Goal: Task Accomplishment & Management: Manage account settings

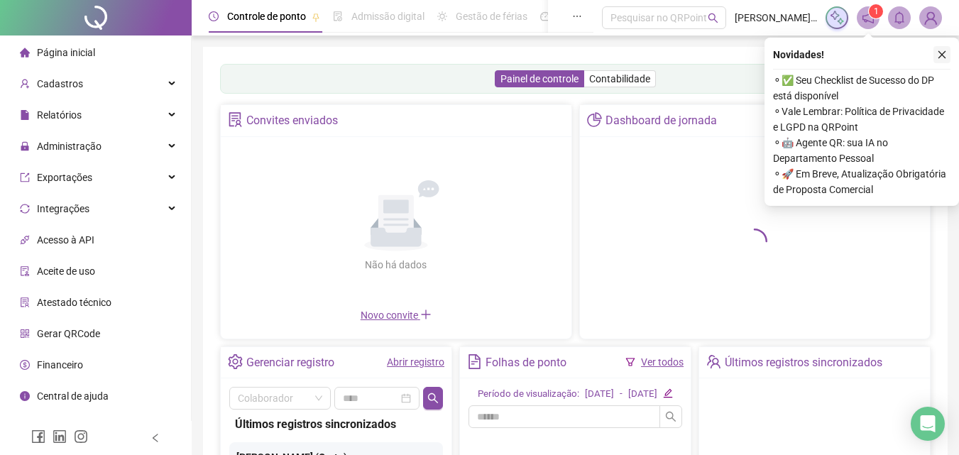
click at [526, 57] on button "button" at bounding box center [942, 54] width 17 height 17
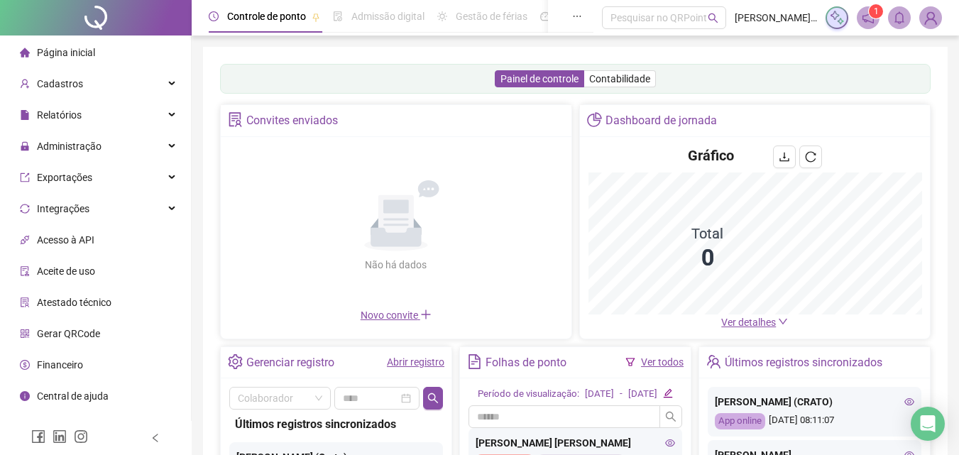
scroll to position [142, 0]
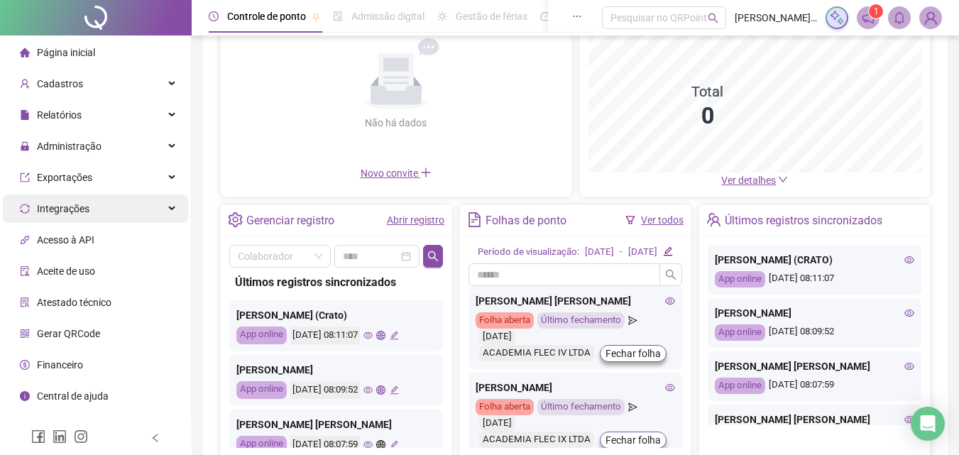
click at [179, 209] on div "Integrações" at bounding box center [95, 209] width 185 height 28
click at [167, 209] on div "Integrações" at bounding box center [95, 209] width 185 height 28
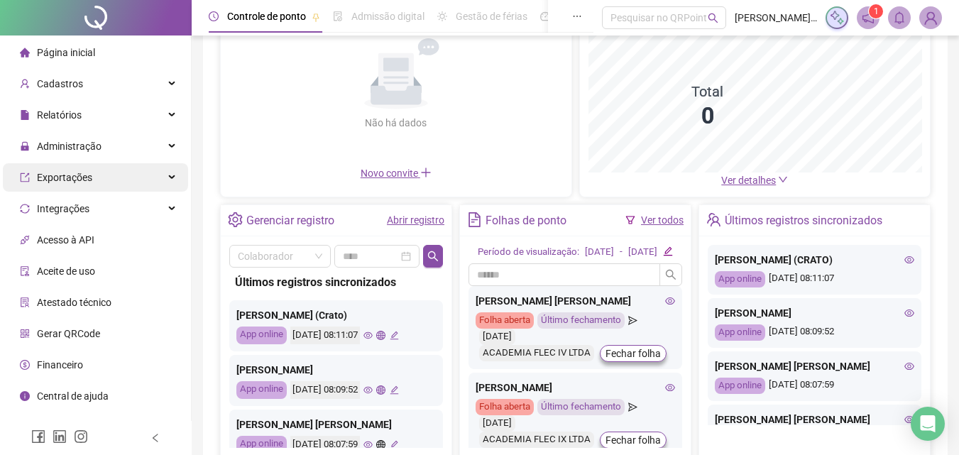
click at [167, 190] on div "Exportações" at bounding box center [95, 177] width 185 height 28
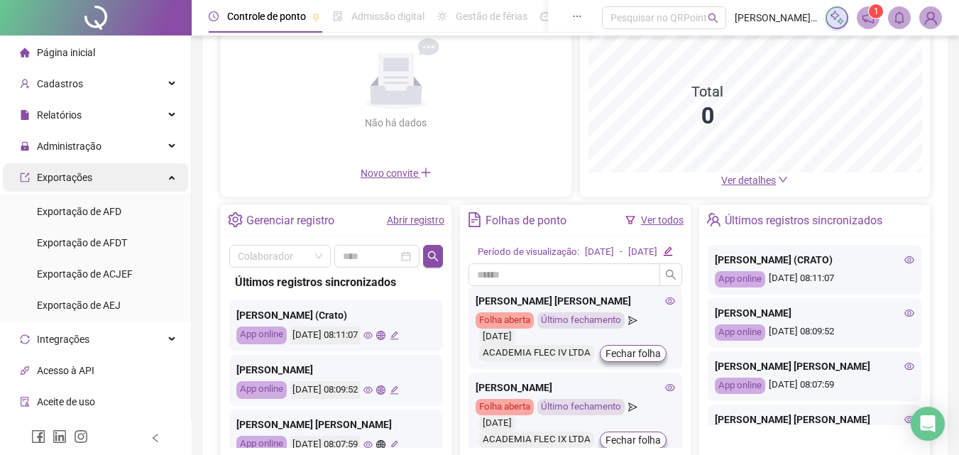
click at [173, 177] on div "Exportações" at bounding box center [95, 177] width 185 height 28
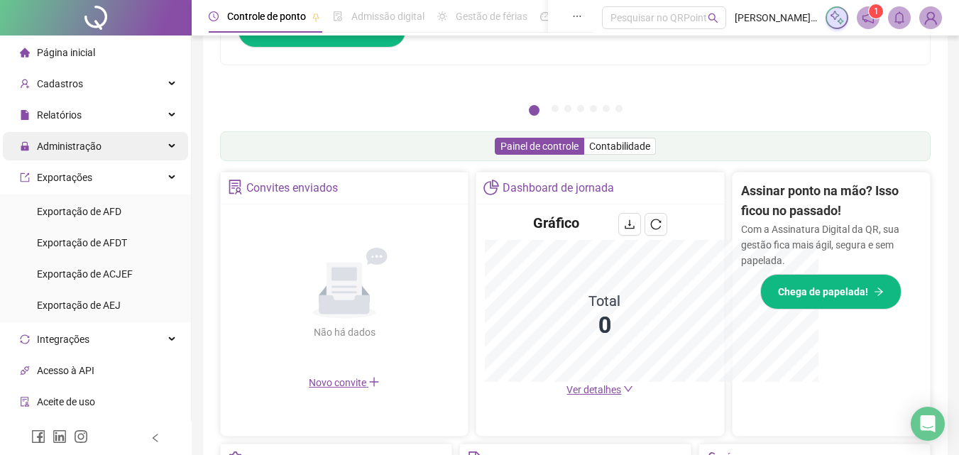
scroll to position [351, 0]
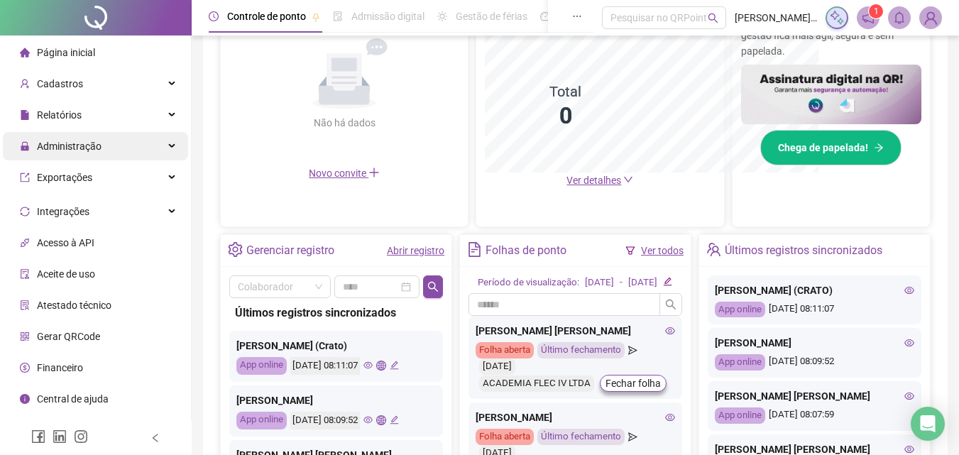
click at [166, 143] on div "Administração" at bounding box center [95, 146] width 185 height 28
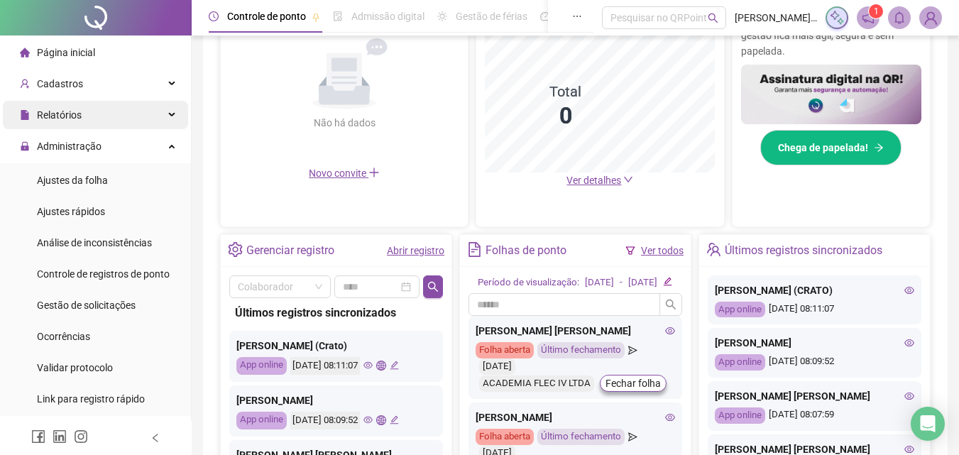
click at [165, 116] on div "Relatórios" at bounding box center [95, 115] width 185 height 28
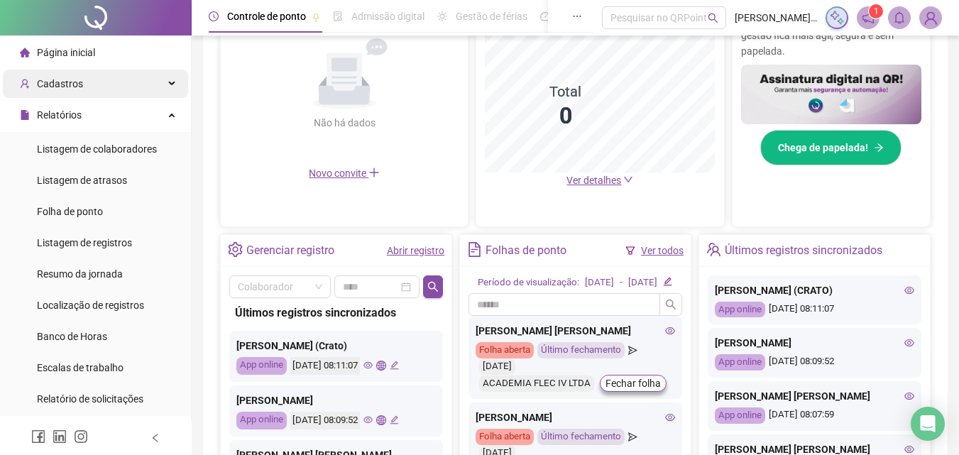
click at [114, 74] on div "Cadastros" at bounding box center [95, 84] width 185 height 28
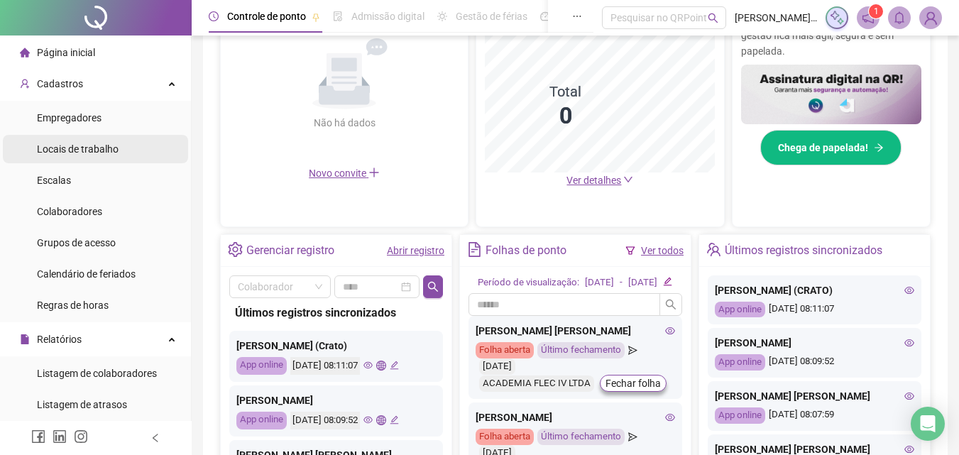
click at [104, 152] on span "Locais de trabalho" at bounding box center [78, 148] width 82 height 11
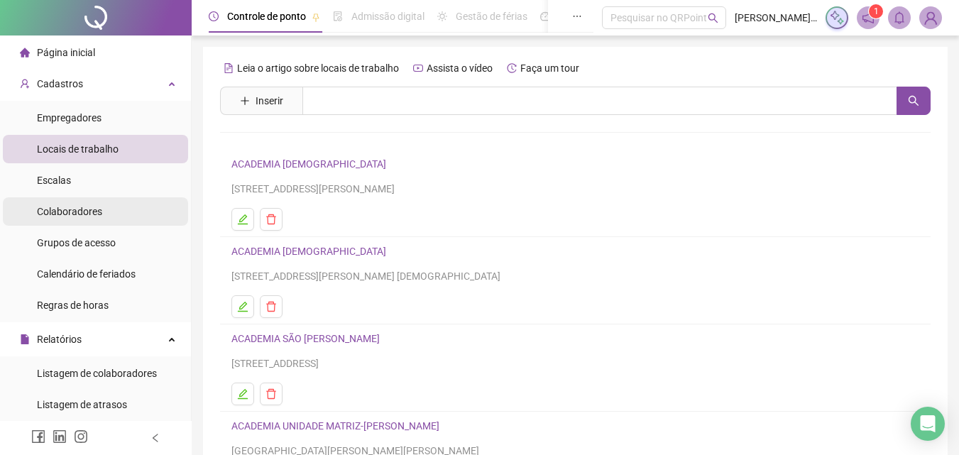
click at [96, 209] on span "Colaboradores" at bounding box center [69, 211] width 65 height 11
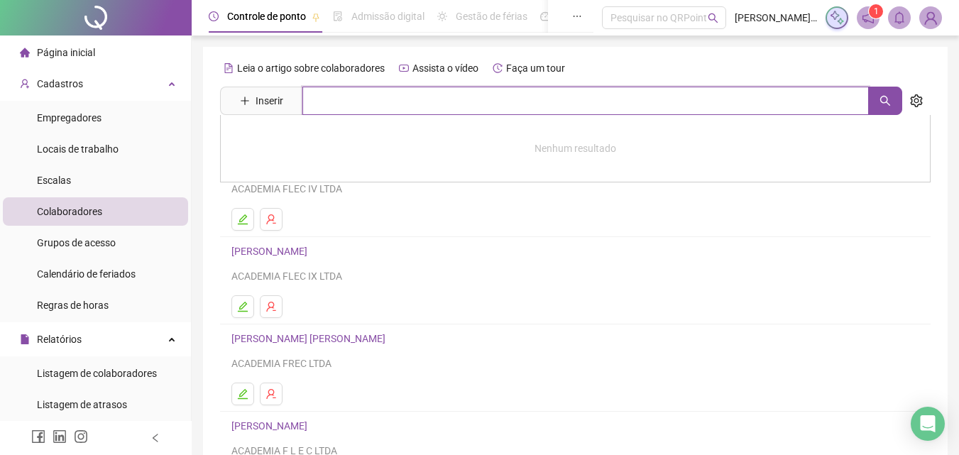
click at [368, 111] on input "text" at bounding box center [585, 101] width 567 height 28
click at [526, 97] on button "button" at bounding box center [885, 101] width 34 height 28
type input "*****"
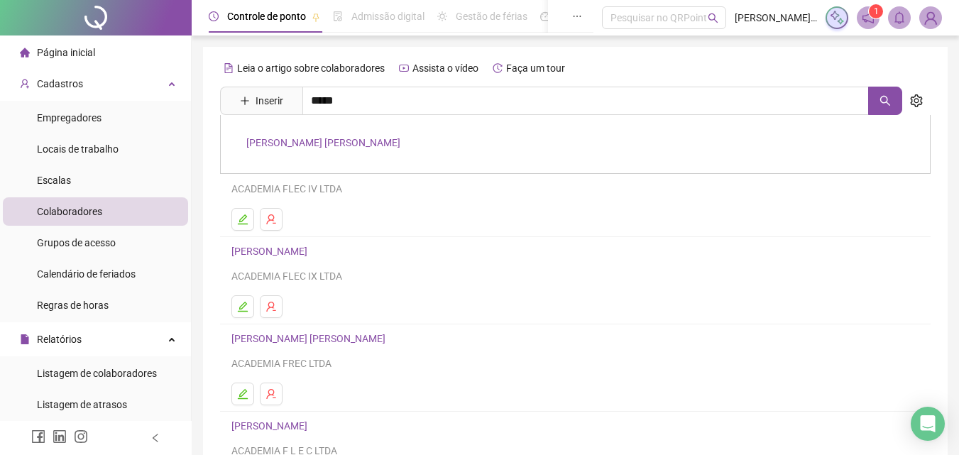
click at [354, 142] on link "[PERSON_NAME] [PERSON_NAME]" at bounding box center [323, 142] width 154 height 11
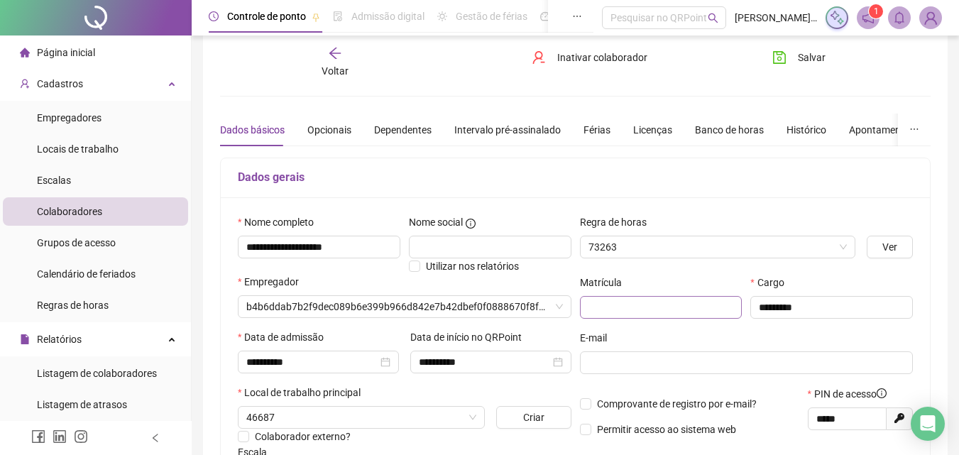
scroll to position [142, 0]
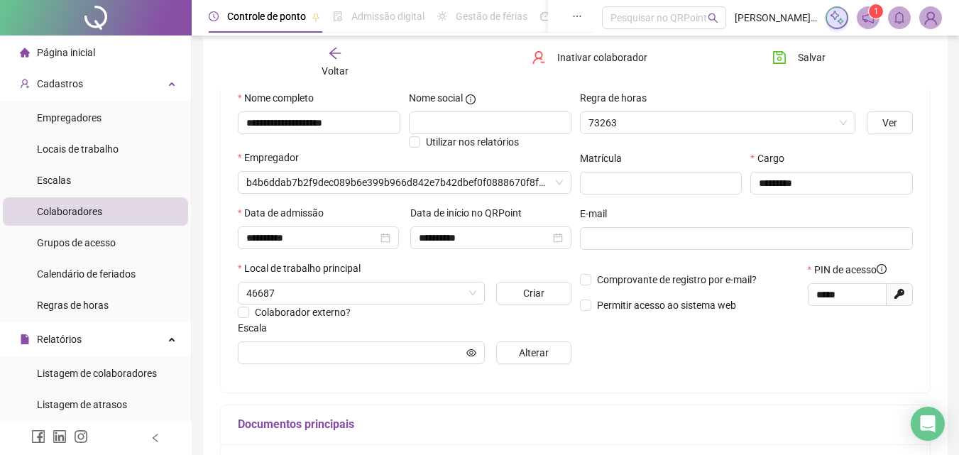
type input "**********"
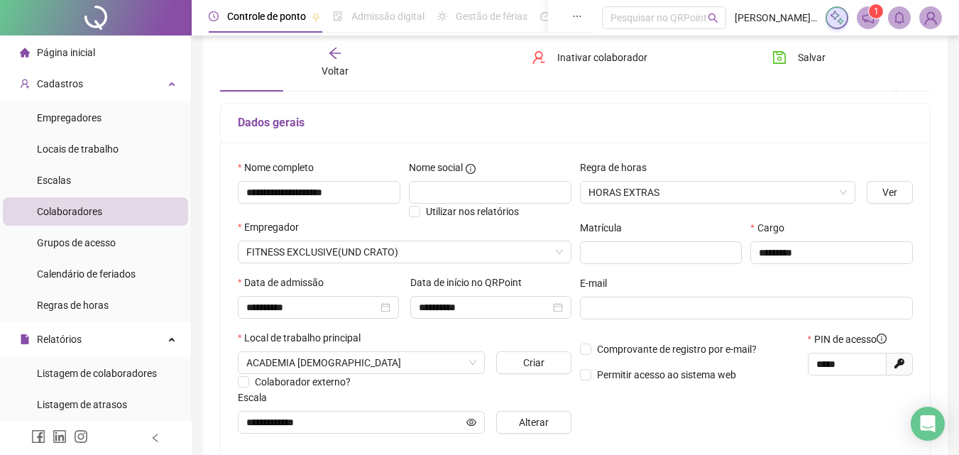
scroll to position [71, 0]
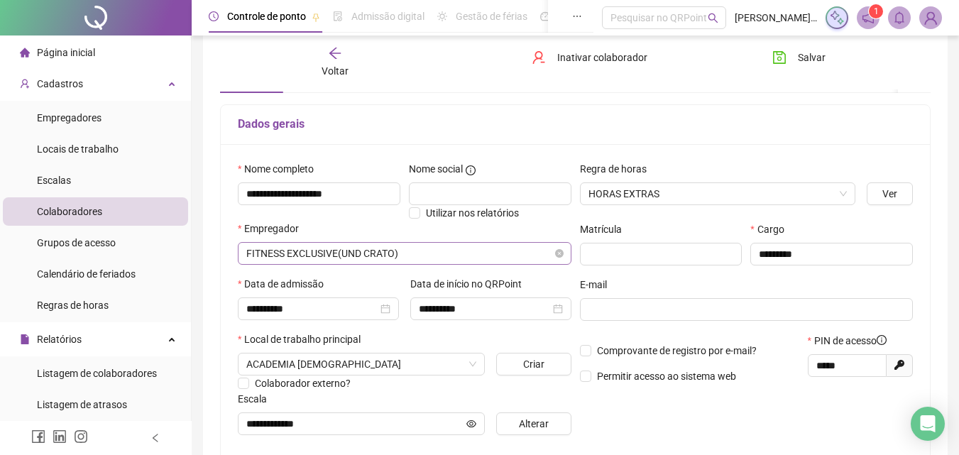
click at [526, 254] on span "FITNESS EXCLUSIVE(UND CRATO)" at bounding box center [404, 253] width 317 height 21
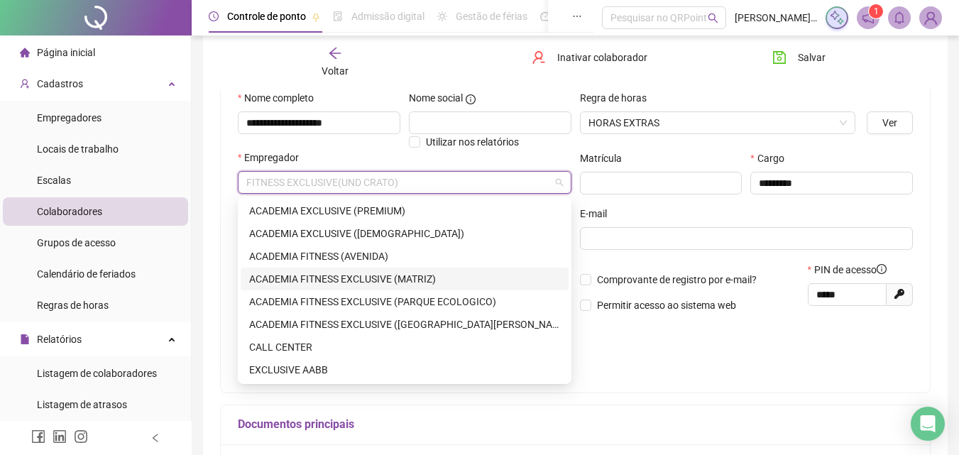
scroll to position [0, 0]
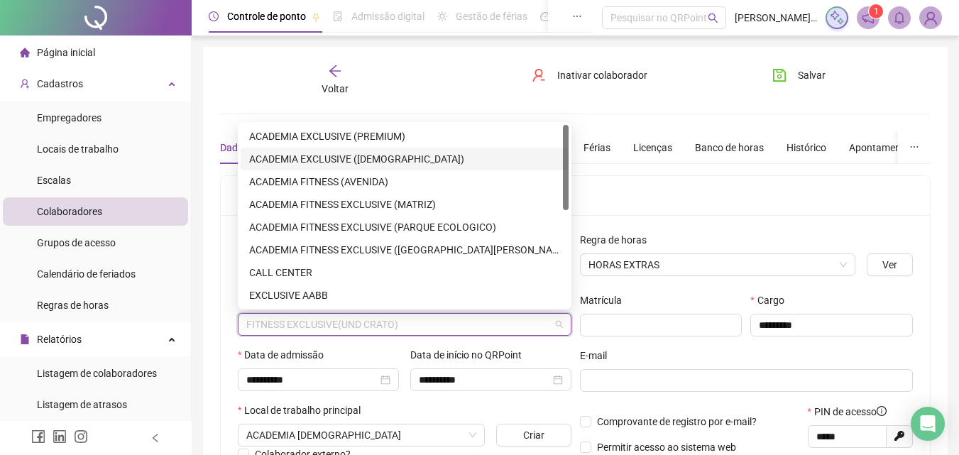
click at [373, 160] on div "ACADEMIA EXCLUSIVE ([DEMOGRAPHIC_DATA])" at bounding box center [404, 159] width 311 height 16
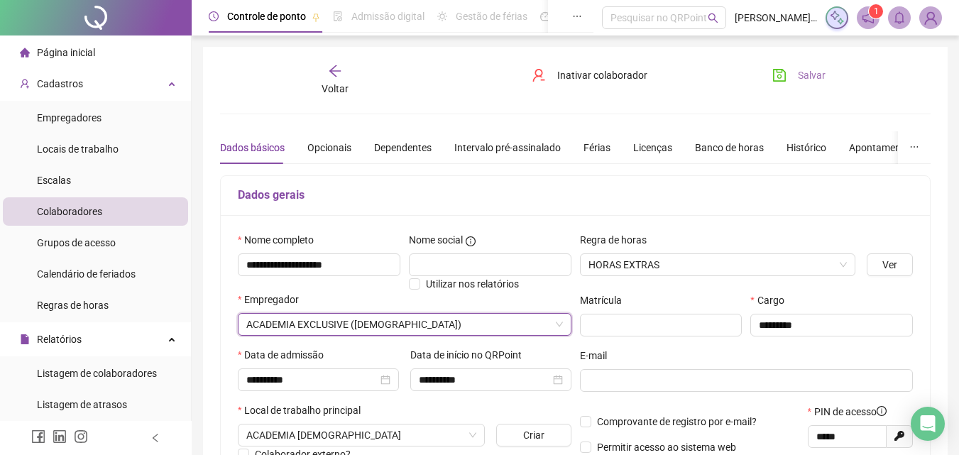
click at [526, 70] on span "Salvar" at bounding box center [812, 75] width 28 height 16
